Goal: Navigation & Orientation: Go to known website

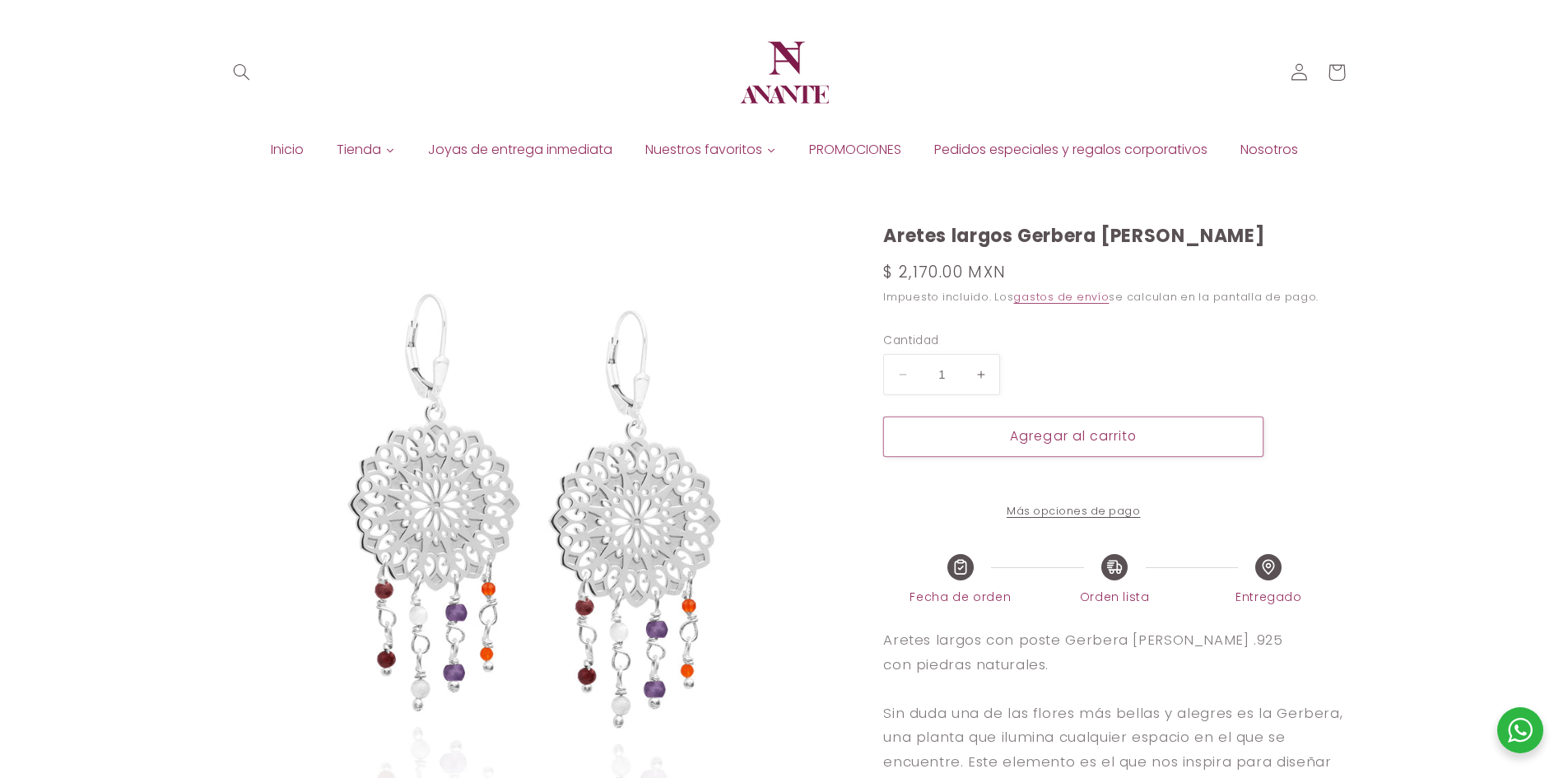
click at [482, 626] on img at bounding box center [530, 533] width 617 height 615
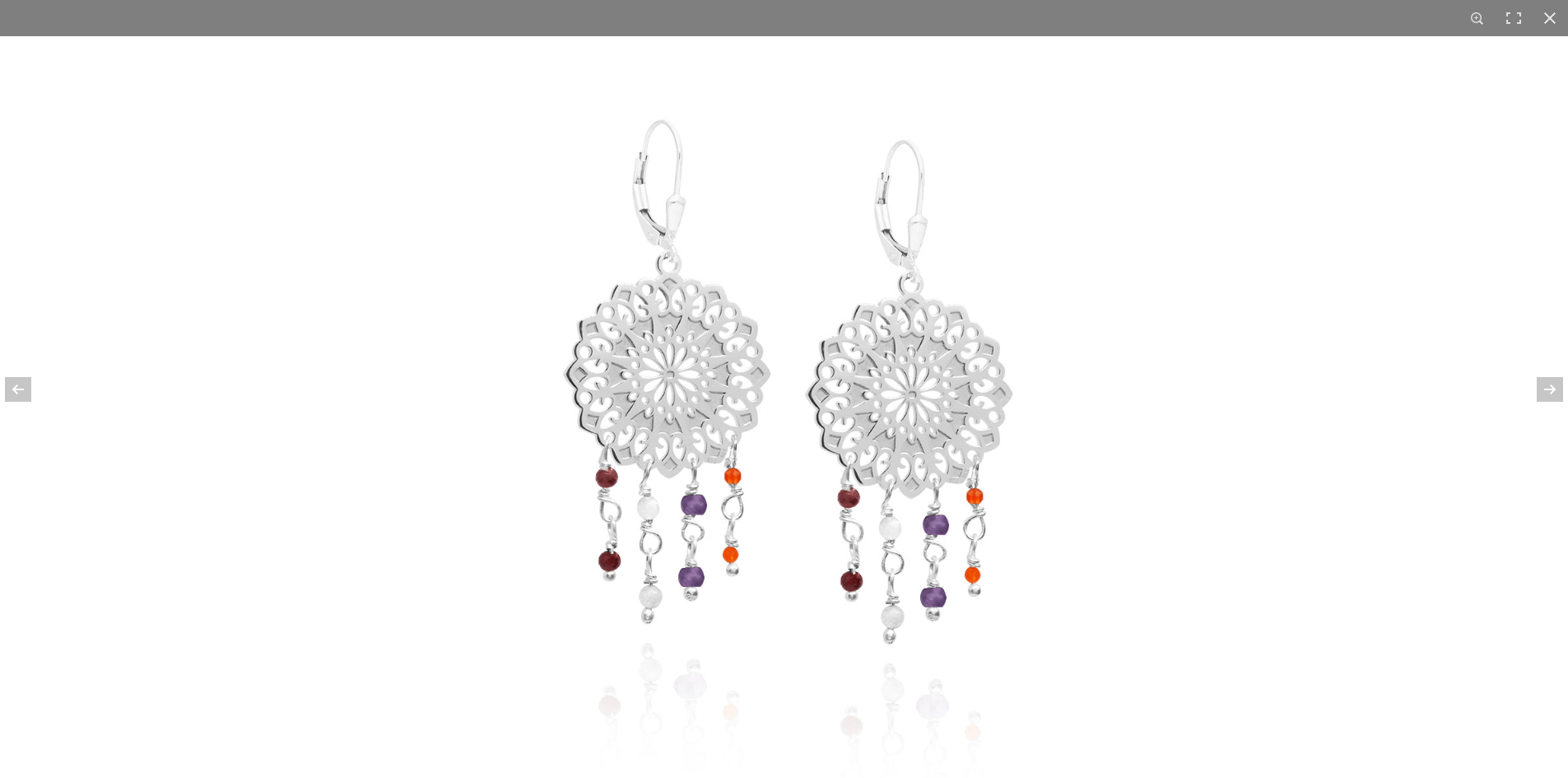
click at [863, 229] on img at bounding box center [784, 407] width 745 height 742
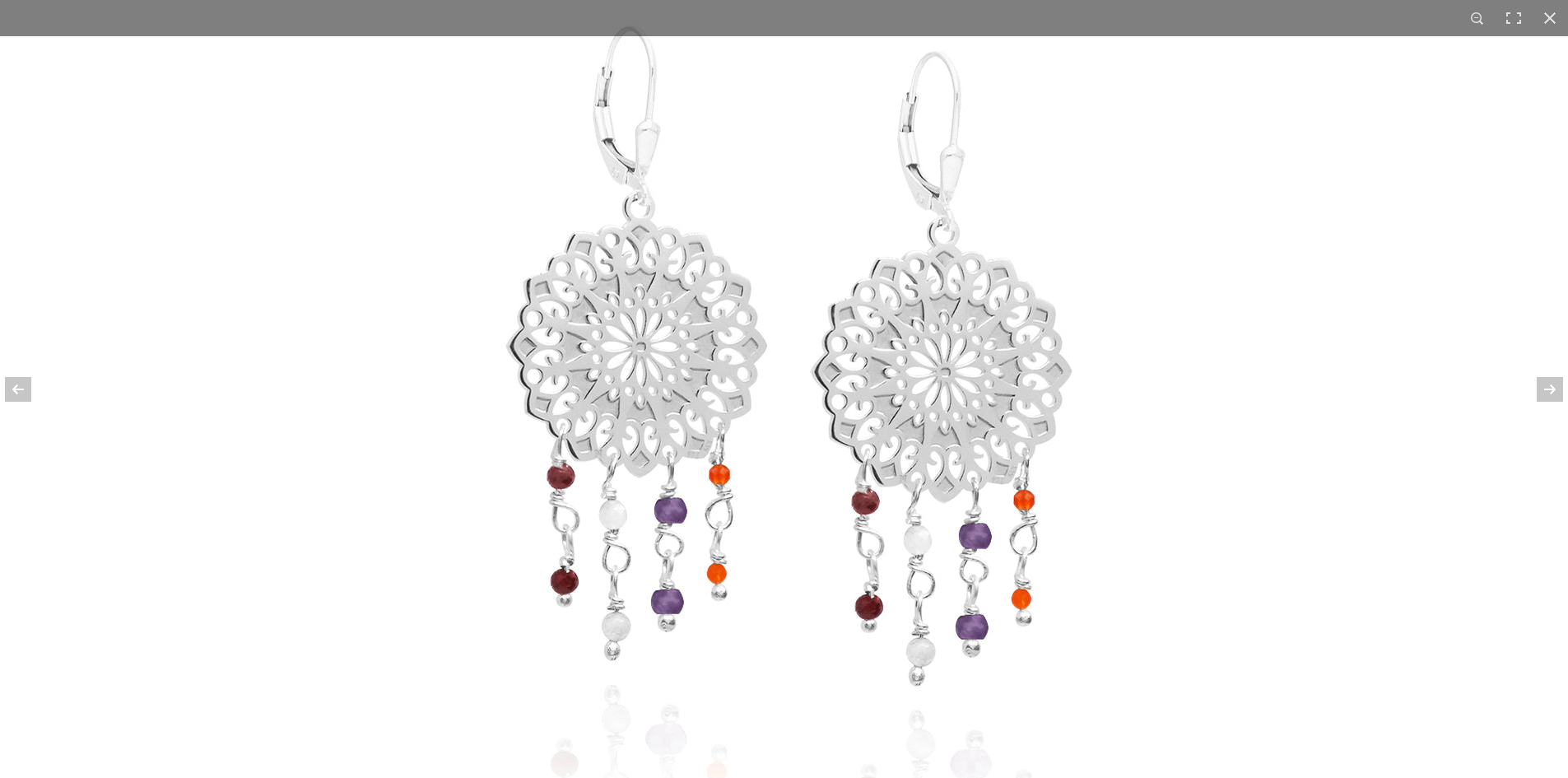
click at [882, 211] on img at bounding box center [784, 388] width 937 height 934
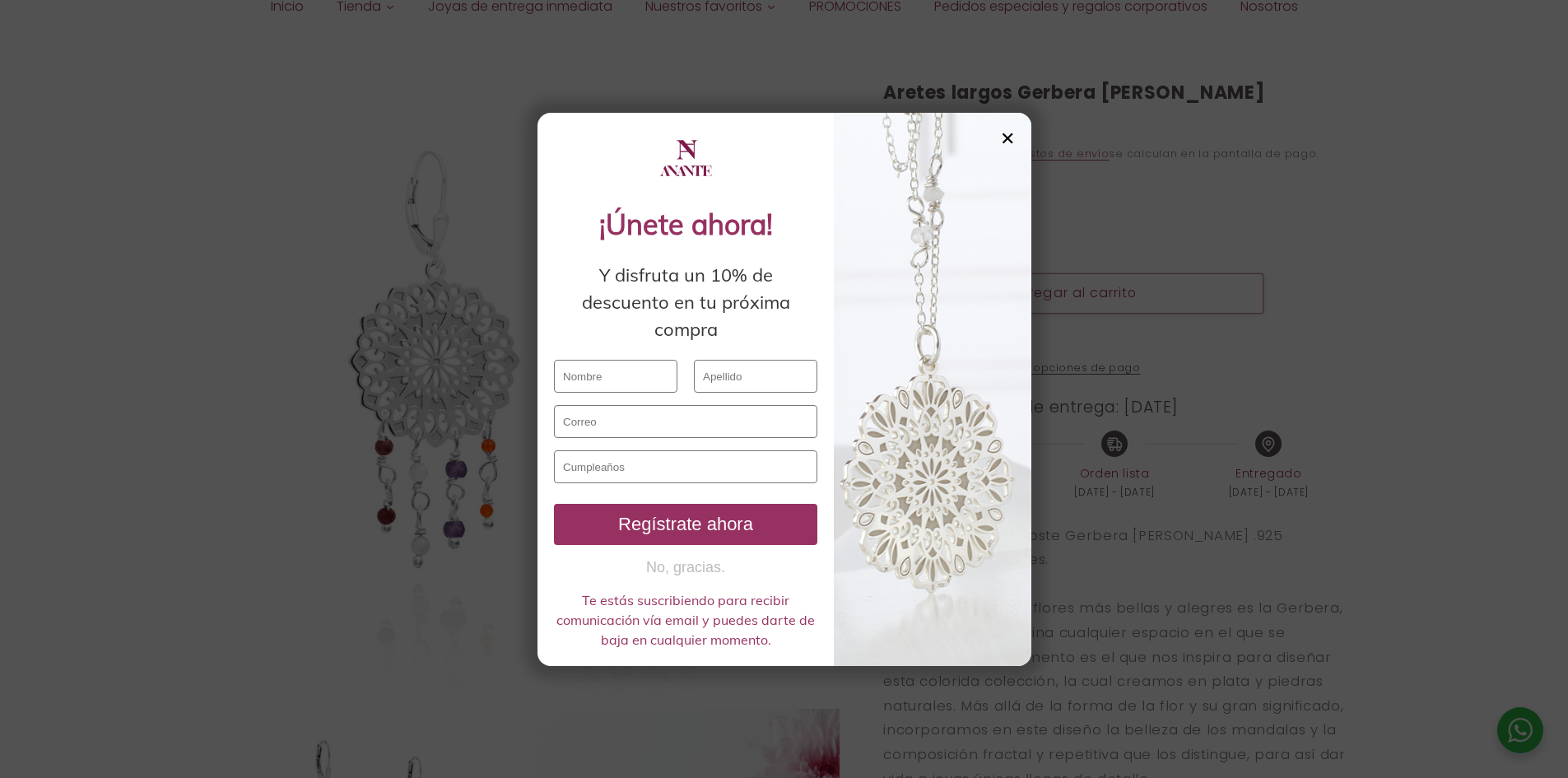
scroll to position [166, 0]
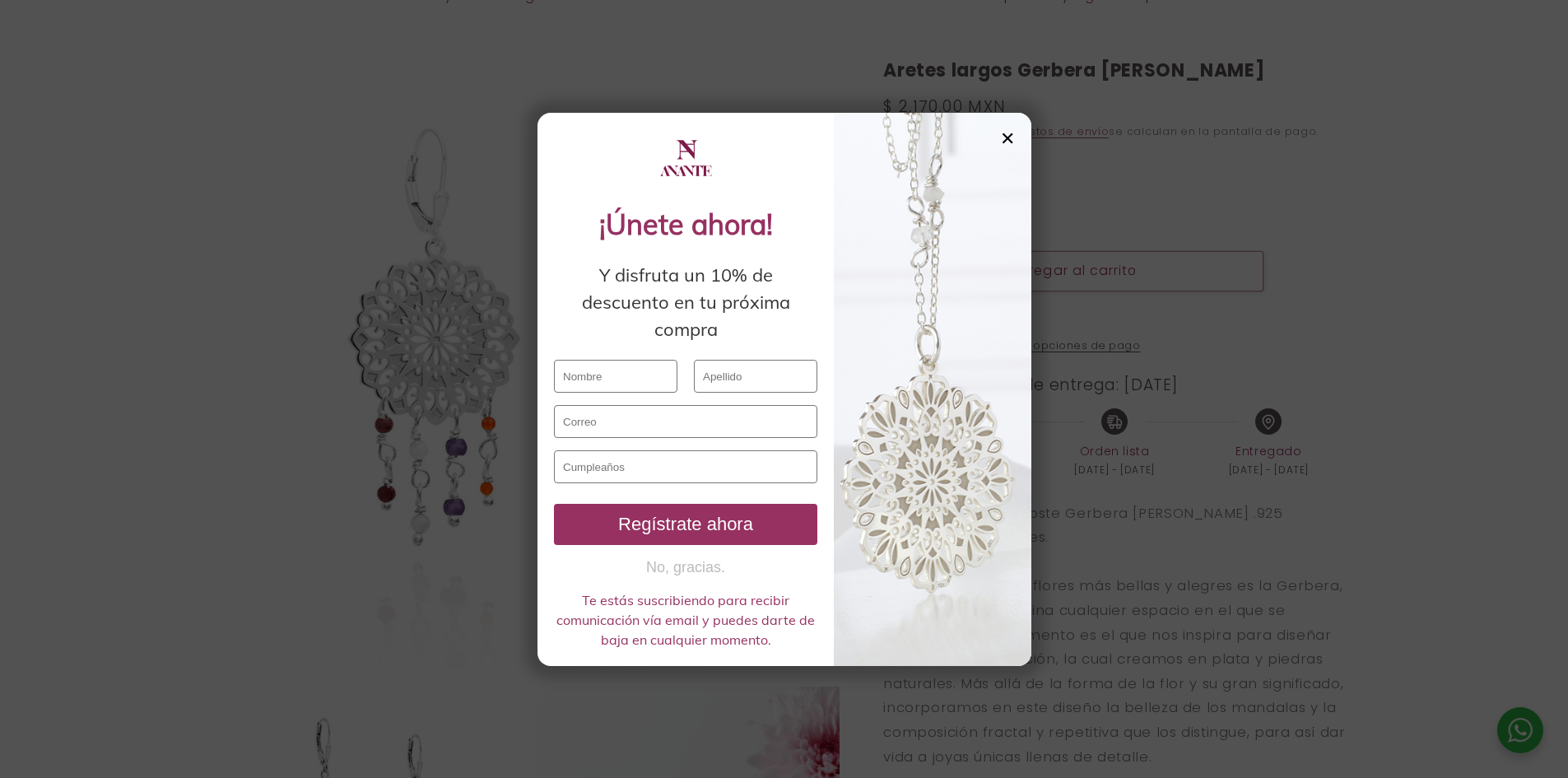
drag, startPoint x: 1565, startPoint y: 136, endPoint x: 1563, endPoint y: 359, distance: 223.0
click at [1563, 359] on div "✕ ¡Únete ahora! Y disfruta un 10% de descuento en tu próxima compra Regístrate …" at bounding box center [784, 389] width 1568 height 778
click at [999, 135] on div at bounding box center [931, 389] width 198 height 553
click at [1003, 136] on div "✕" at bounding box center [1006, 138] width 15 height 19
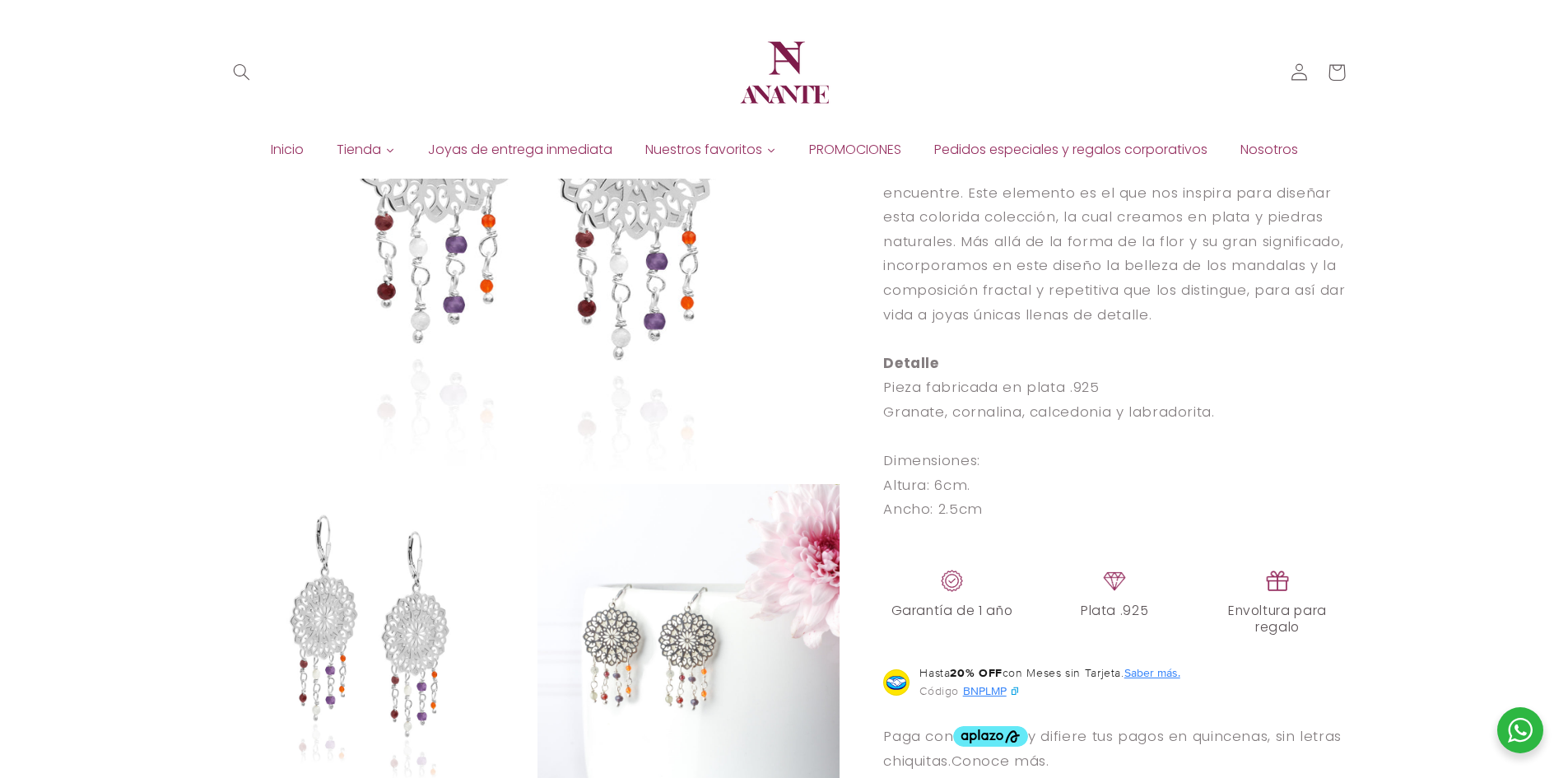
scroll to position [0, 0]
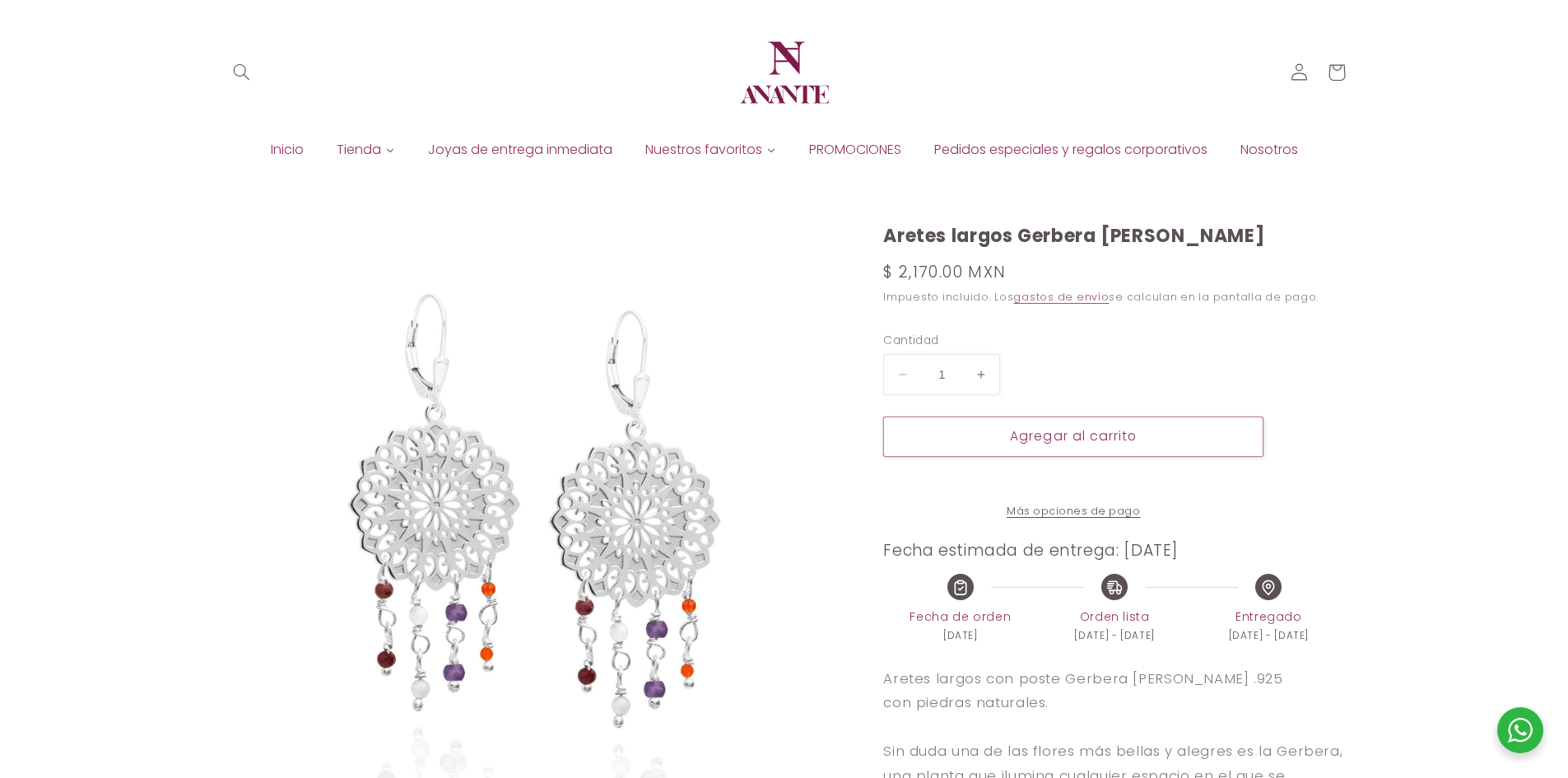
click at [279, 156] on span "Inicio" at bounding box center [287, 150] width 33 height 19
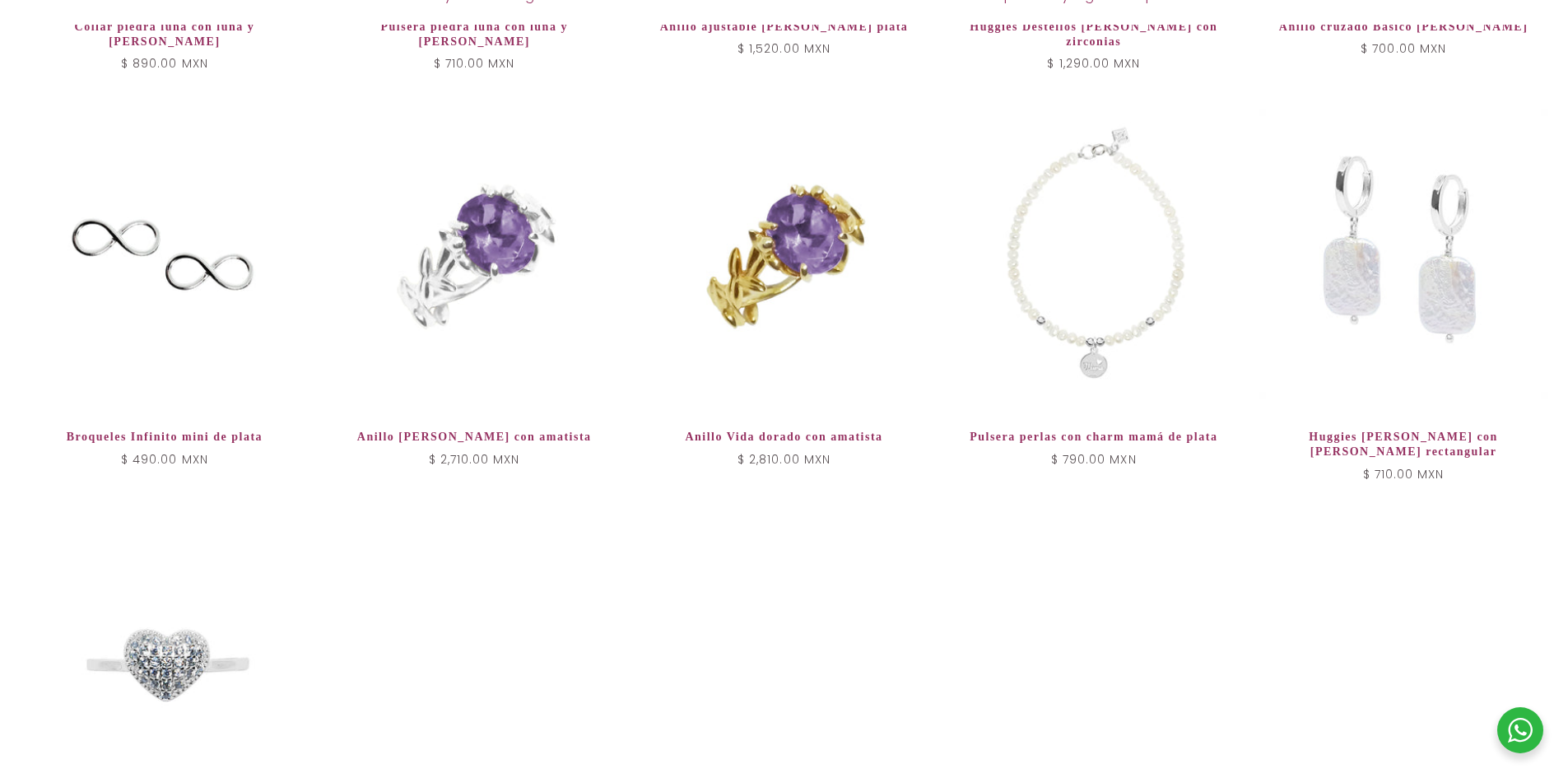
scroll to position [6338, 0]
